Goal: Check status: Check status

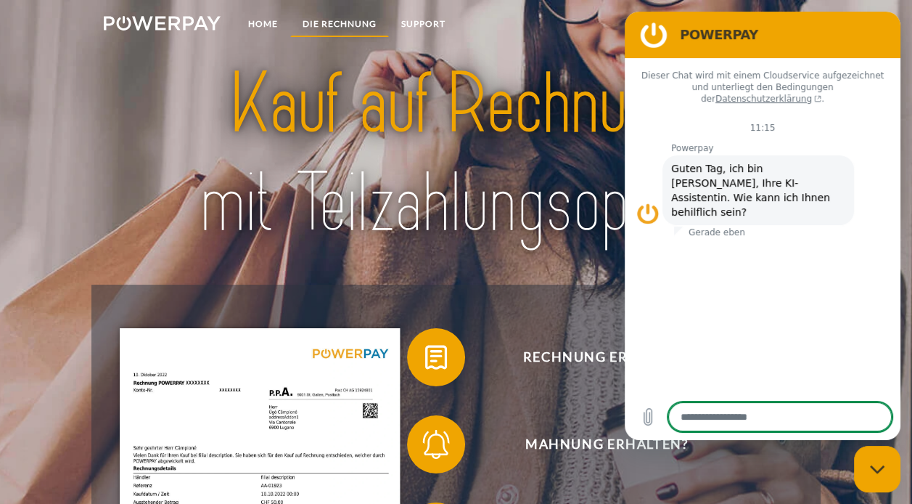
click at [345, 24] on link "DIE RECHNUNG" at bounding box center [339, 24] width 99 height 26
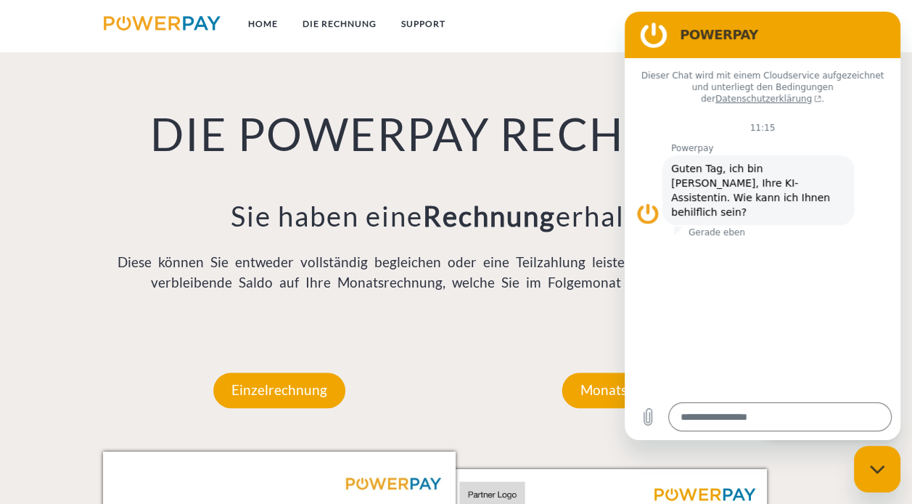
scroll to position [965, 0]
click at [874, 469] on icon "Messaging-Fenster schließen" at bounding box center [876, 468] width 15 height 8
type textarea "*"
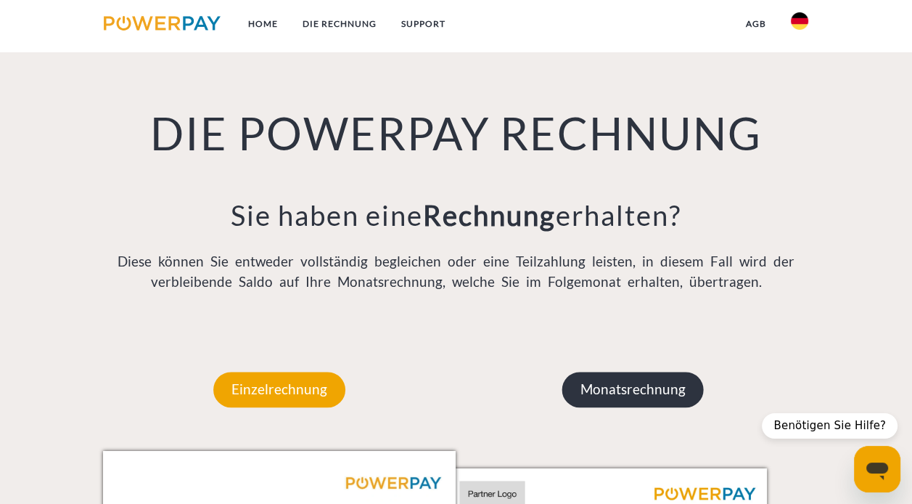
click at [608, 400] on p "Monatsrechnung" at bounding box center [632, 389] width 141 height 35
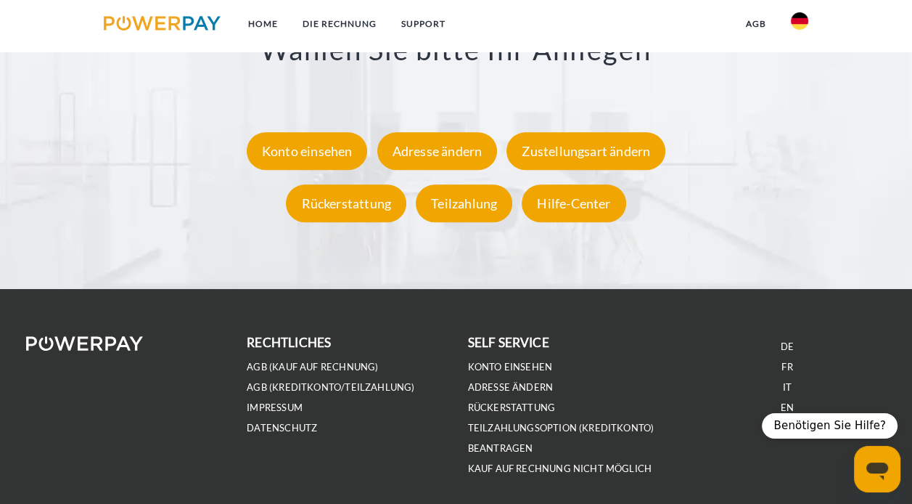
scroll to position [2621, 0]
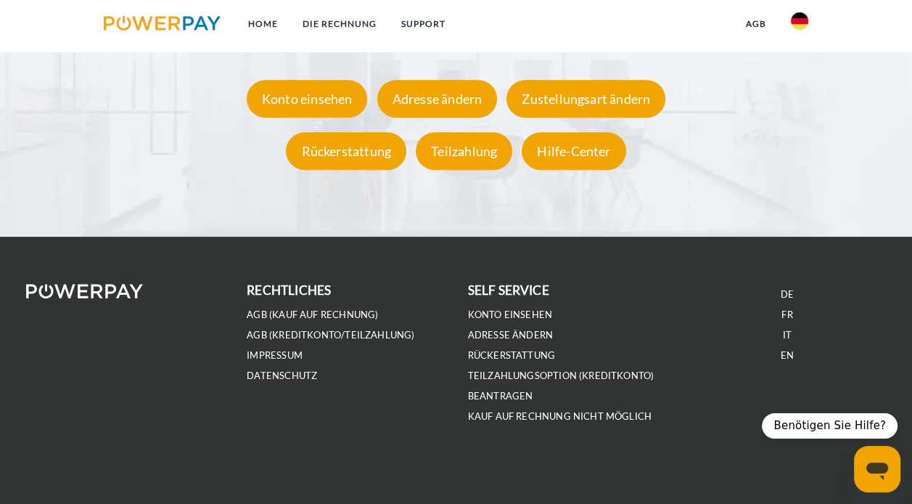
click at [165, 22] on img at bounding box center [162, 23] width 117 height 15
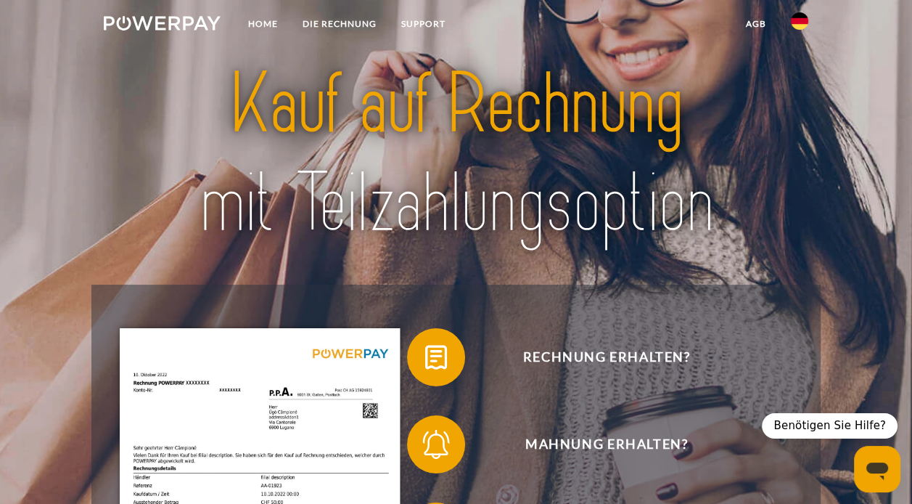
click at [803, 24] on img at bounding box center [799, 20] width 17 height 17
click at [755, 30] on link "agb" at bounding box center [756, 24] width 45 height 26
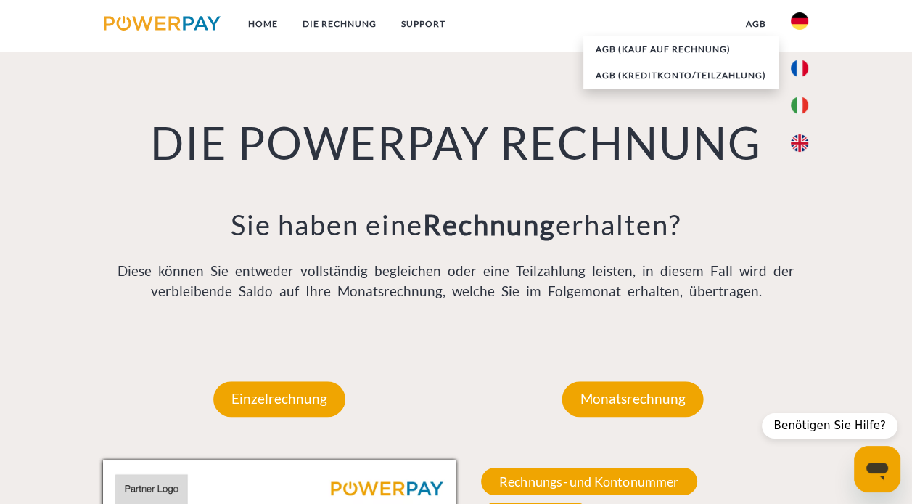
scroll to position [965, 0]
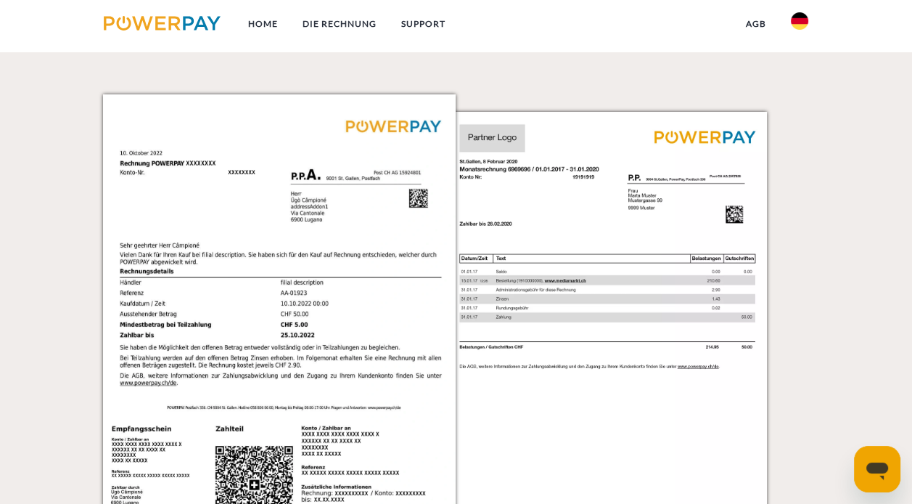
scroll to position [1306, 0]
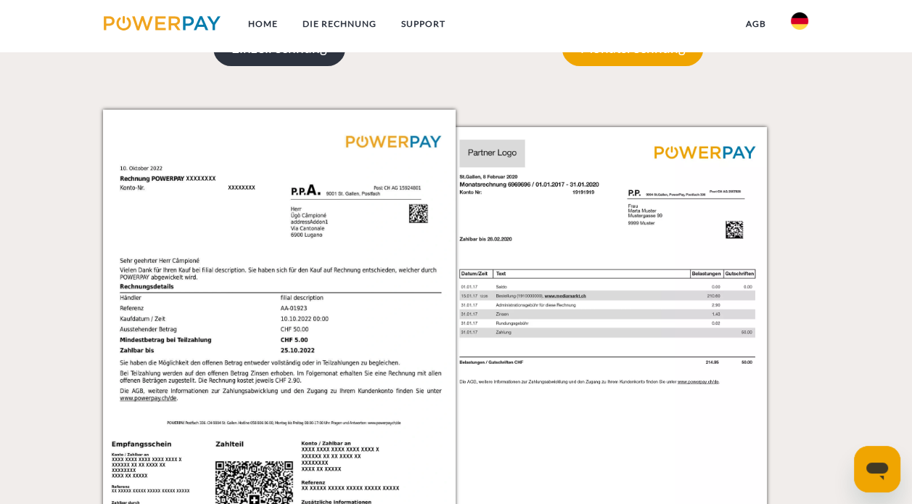
click at [296, 60] on p "Einzelrechnung" at bounding box center [279, 47] width 132 height 35
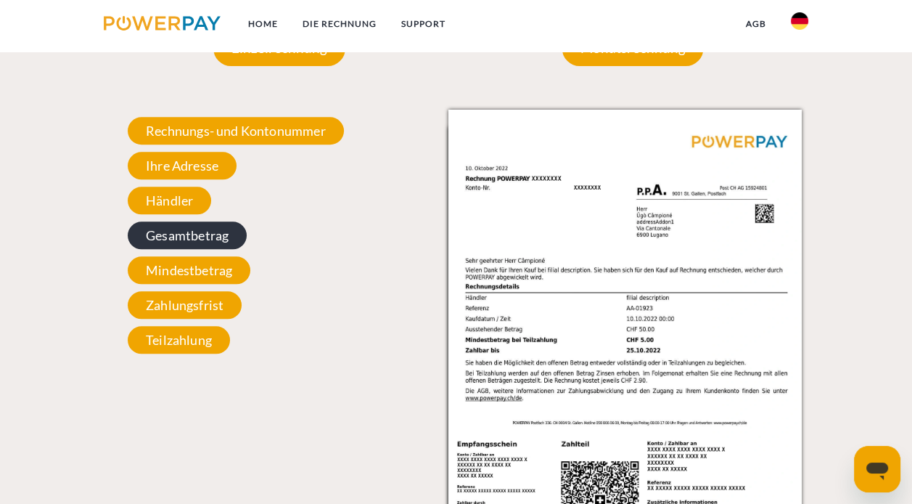
click at [205, 244] on span "Gesamtbetrag" at bounding box center [187, 235] width 119 height 28
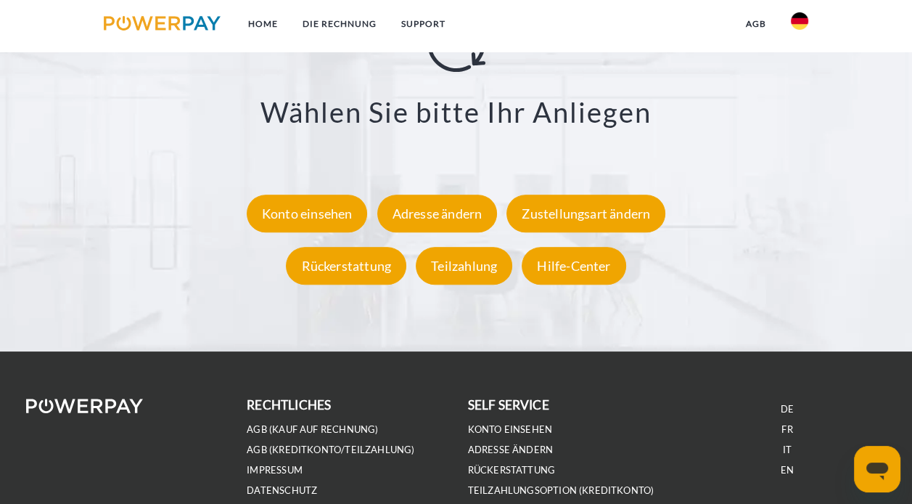
scroll to position [2540, 0]
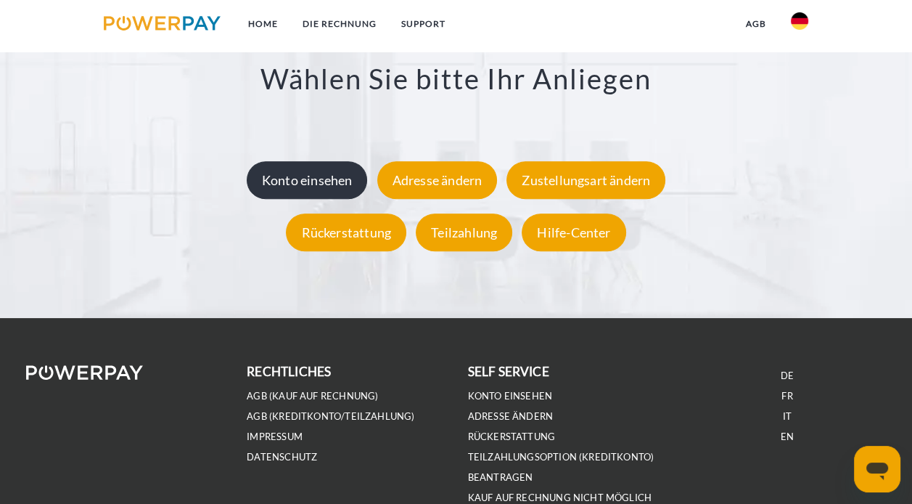
click at [342, 183] on div "Konto einsehen" at bounding box center [307, 181] width 121 height 38
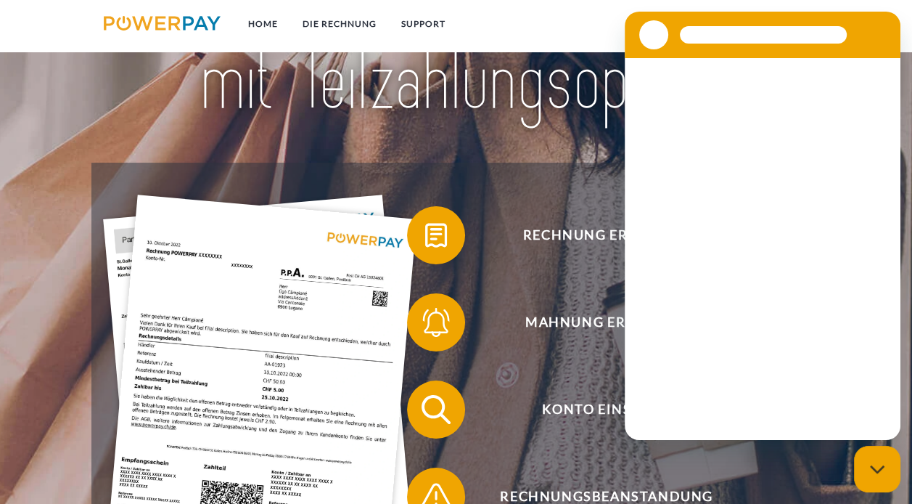
scroll to position [218, 0]
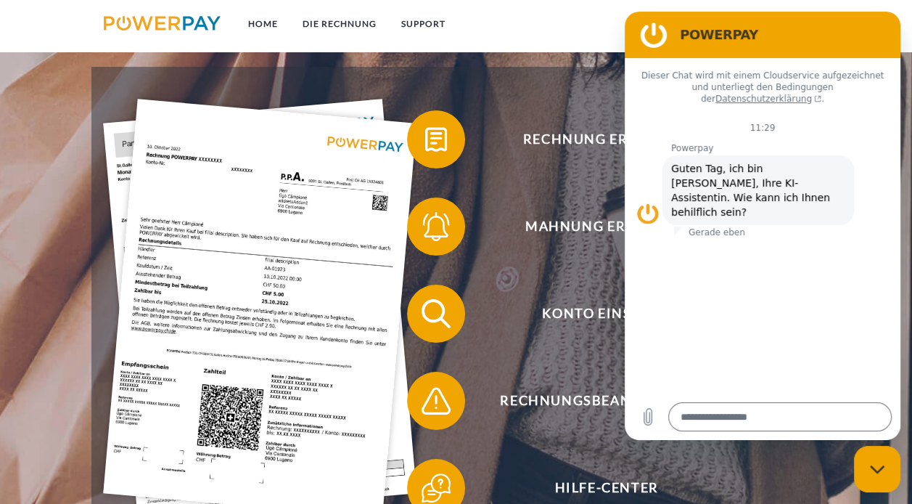
drag, startPoint x: 888, startPoint y: 467, endPoint x: 1684, endPoint y: 879, distance: 896.4
click at [888, 467] on div "Messaging-Fenster schließen" at bounding box center [878, 469] width 44 height 44
type textarea "*"
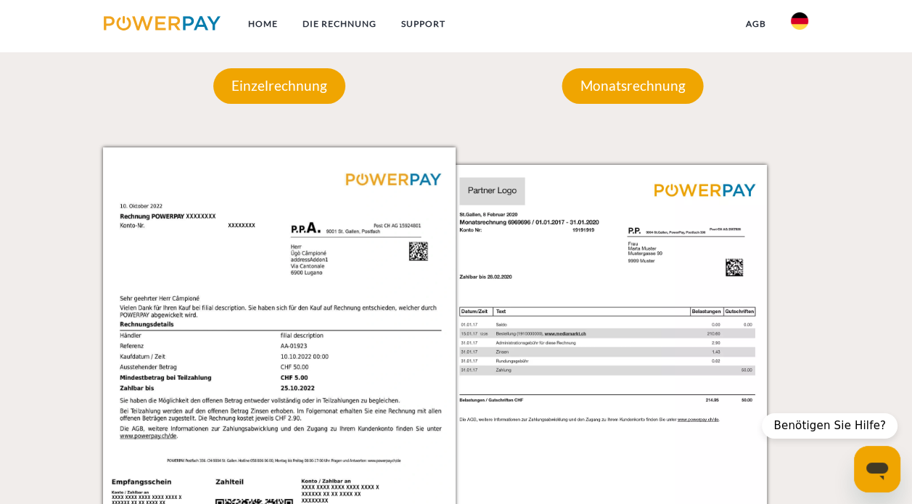
scroll to position [1088, 0]
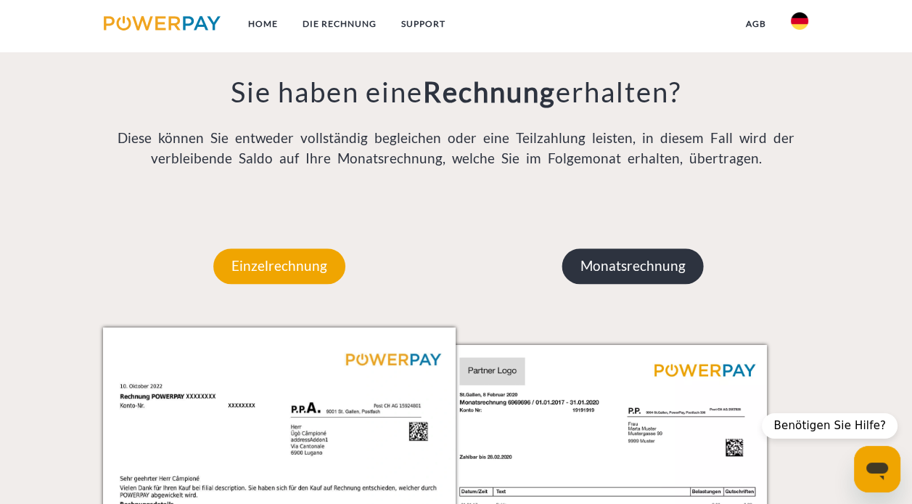
click at [584, 268] on p "Monatsrechnung" at bounding box center [632, 265] width 141 height 35
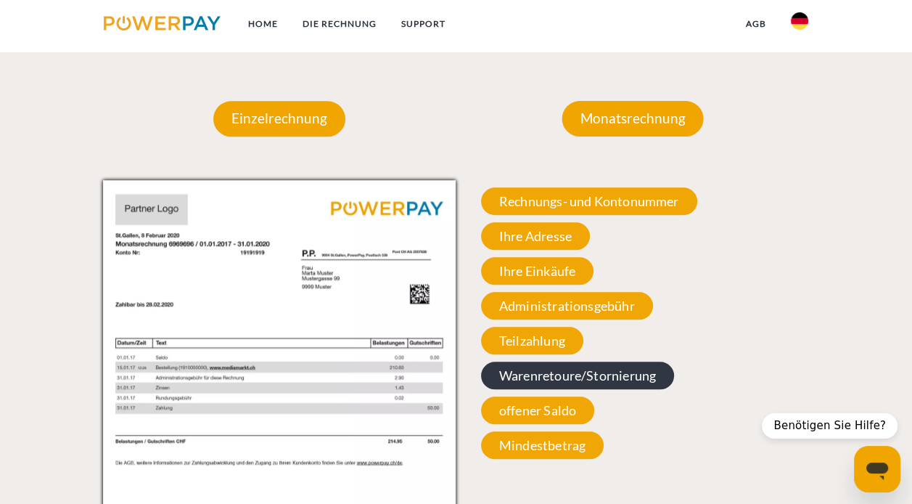
scroll to position [1306, 0]
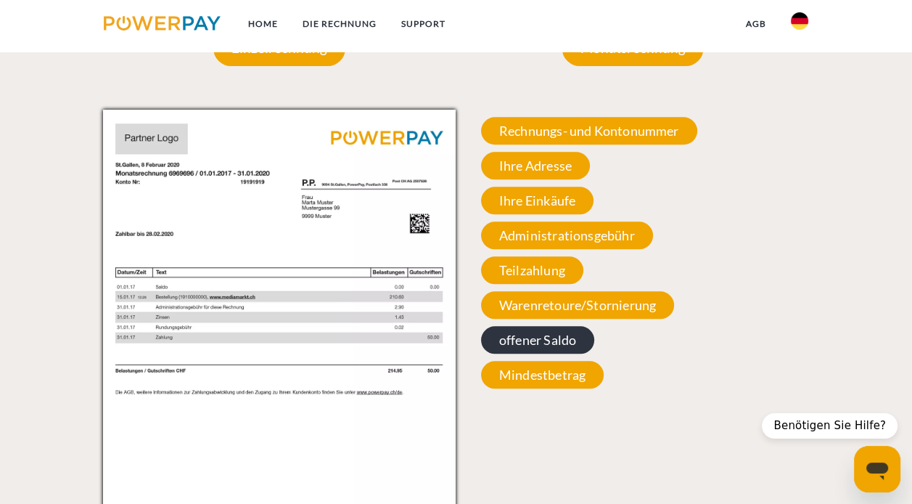
click at [569, 345] on span "offener Saldo" at bounding box center [537, 340] width 113 height 28
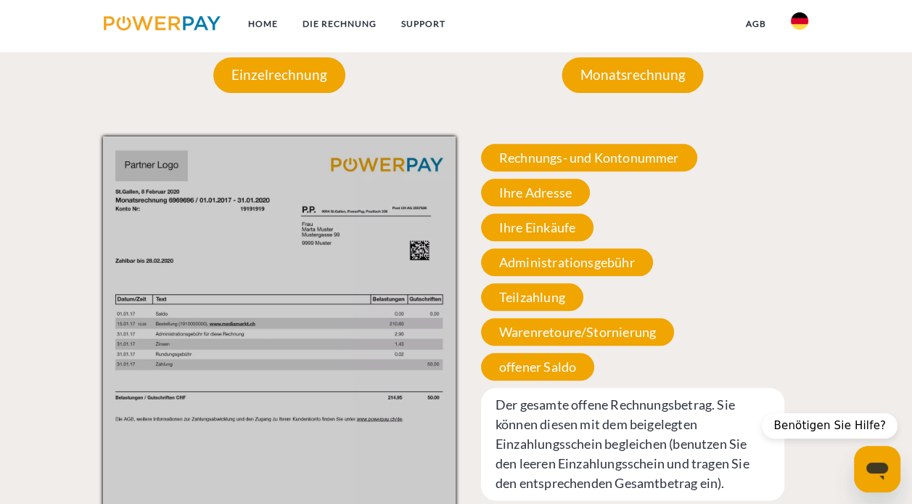
scroll to position [1234, 0]
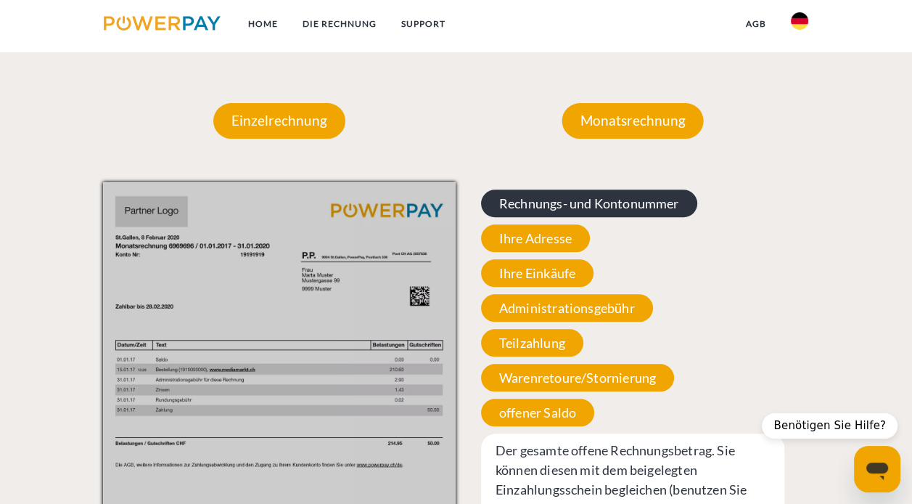
click at [602, 209] on span "Rechnungs- und Kontonummer" at bounding box center [589, 203] width 216 height 28
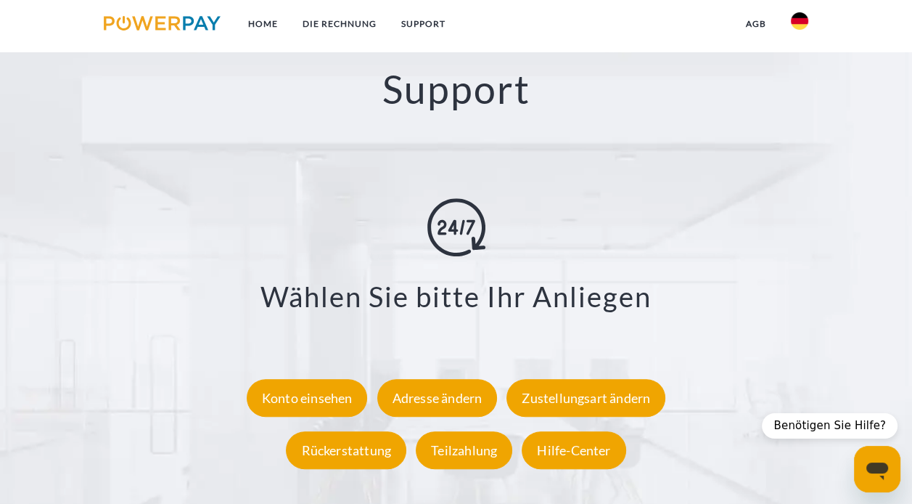
scroll to position [2612, 0]
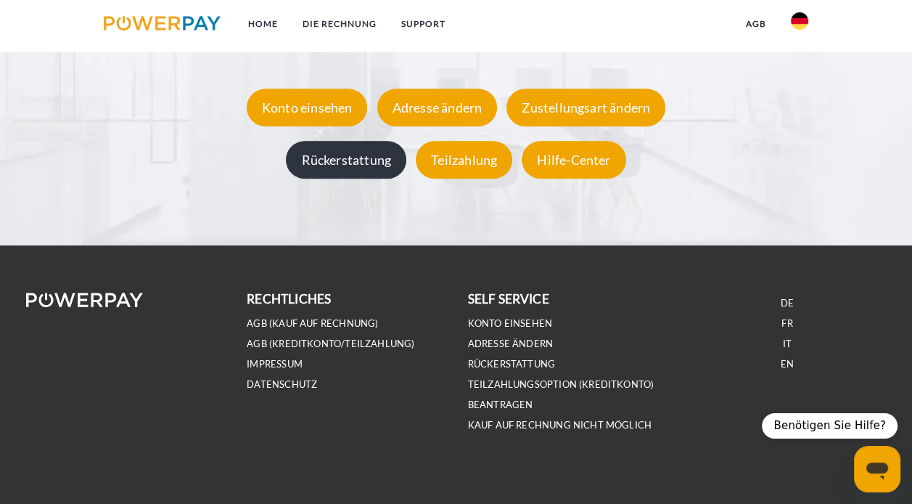
click at [363, 163] on div "Rückerstattung" at bounding box center [346, 160] width 120 height 38
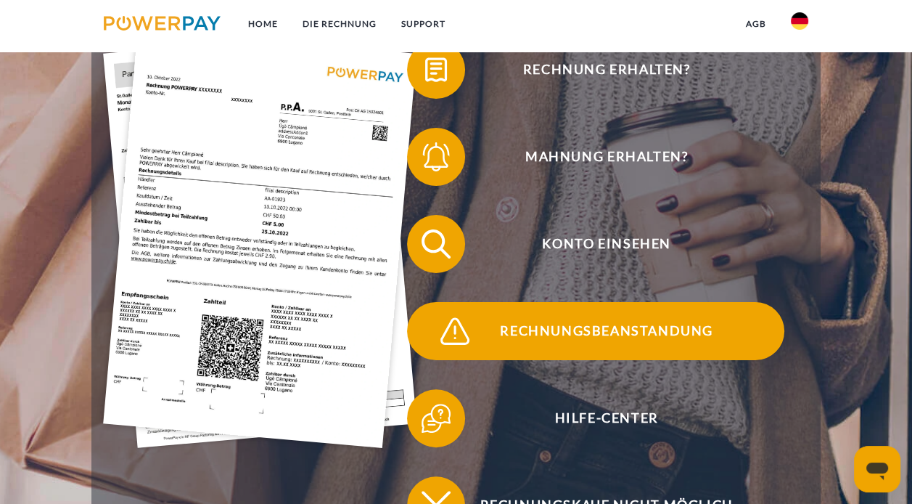
scroll to position [290, 0]
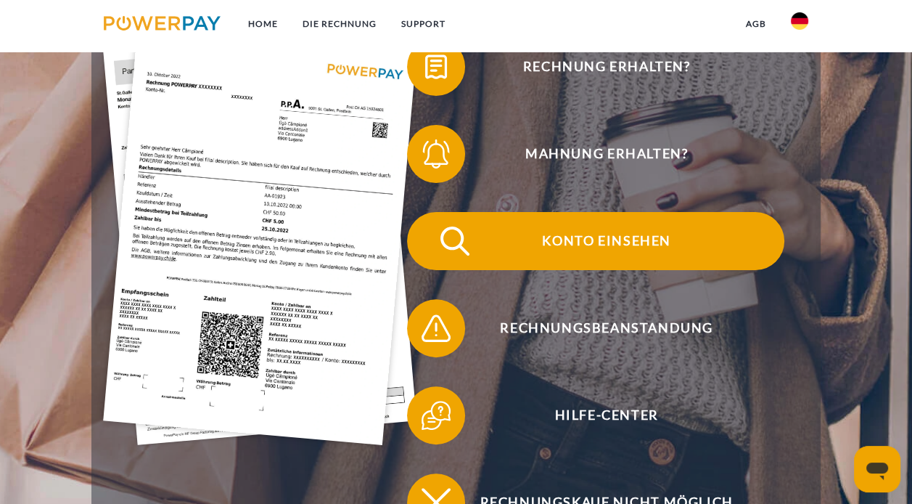
click at [575, 247] on span "Konto einsehen" at bounding box center [607, 241] width 356 height 58
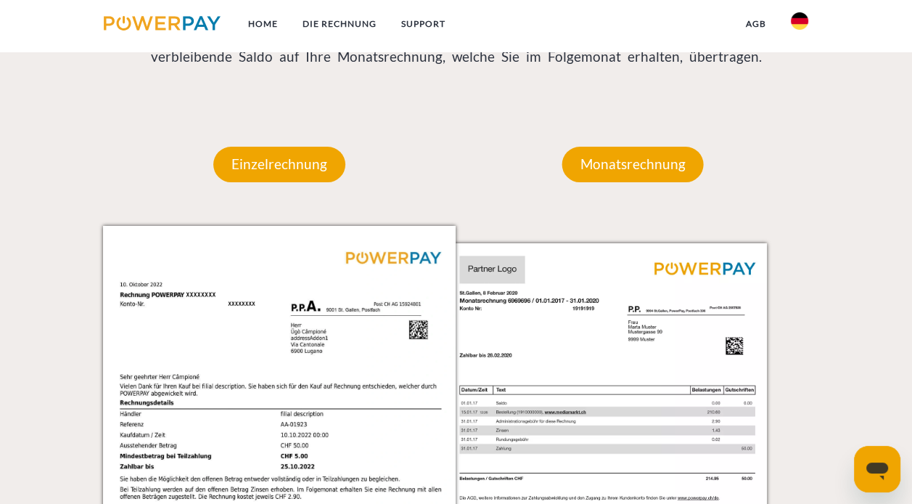
scroll to position [1161, 0]
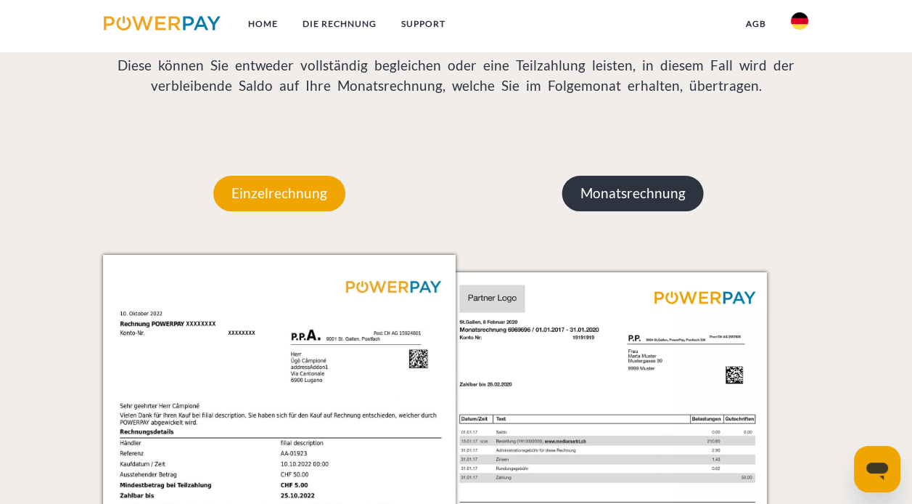
click at [610, 206] on p "Monatsrechnung" at bounding box center [632, 193] width 141 height 35
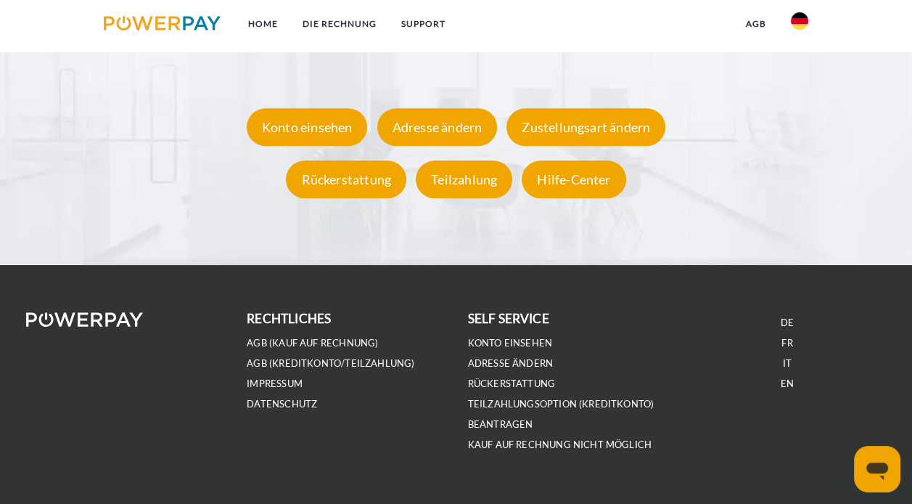
scroll to position [2548, 0]
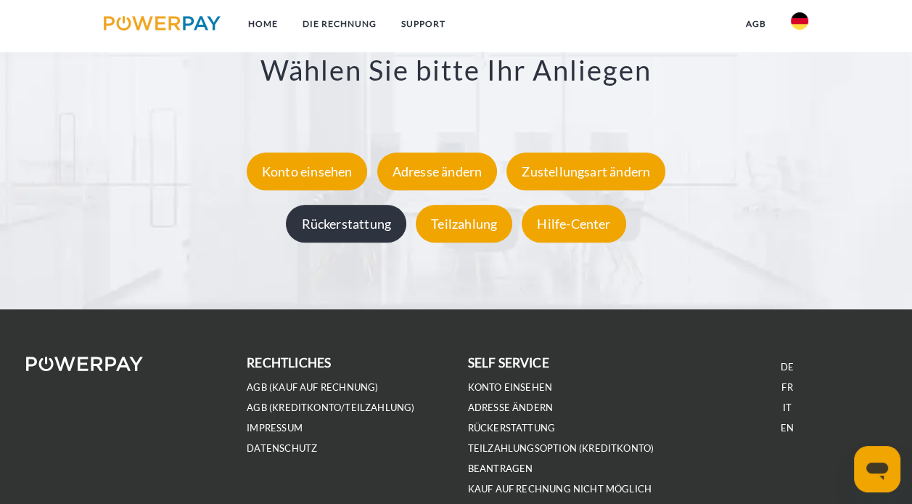
click at [358, 221] on div "Rückerstattung" at bounding box center [346, 224] width 120 height 38
